Goal: Transaction & Acquisition: Purchase product/service

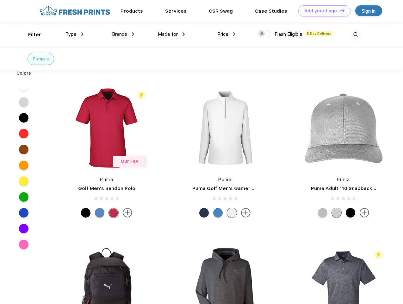
click at [322, 11] on link "Add your Logo Design Tool" at bounding box center [325, 10] width 52 height 11
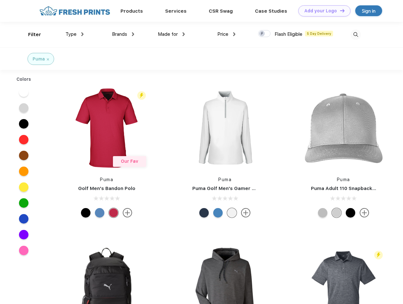
click at [0, 0] on div "Design Tool" at bounding box center [0, 0] width 0 height 0
click at [340, 10] on link "Add your Logo Design Tool" at bounding box center [325, 10] width 52 height 11
click at [30, 35] on div "Filter" at bounding box center [34, 34] width 13 height 7
click at [75, 34] on span "Type" at bounding box center [71, 34] width 11 height 6
click at [123, 34] on span "Brands" at bounding box center [119, 34] width 15 height 6
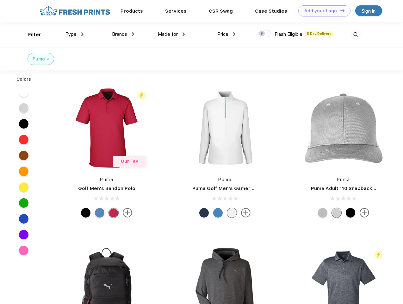
click at [172, 34] on span "Made for" at bounding box center [168, 34] width 20 height 6
click at [227, 34] on span "Price" at bounding box center [223, 34] width 11 height 6
click at [265, 34] on div at bounding box center [264, 33] width 12 height 7
click at [262, 34] on input "checkbox" at bounding box center [260, 32] width 4 height 4
click at [356, 35] on img at bounding box center [356, 34] width 10 height 10
